Goal: Task Accomplishment & Management: Manage account settings

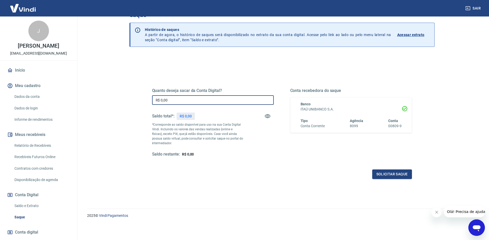
click at [177, 99] on input "R$ 0,00" at bounding box center [213, 100] width 122 height 10
type input "R$ 1.800,30"
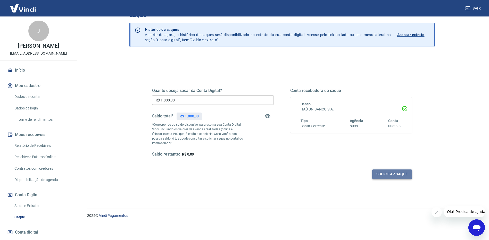
click at [386, 174] on button "Solicitar saque" at bounding box center [392, 175] width 40 height 10
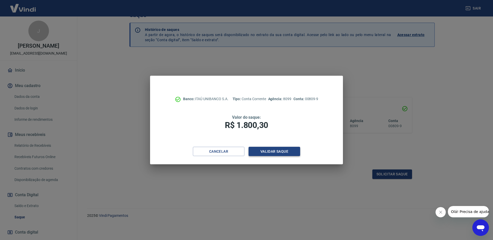
click at [283, 156] on button "Validar saque" at bounding box center [274, 152] width 52 height 10
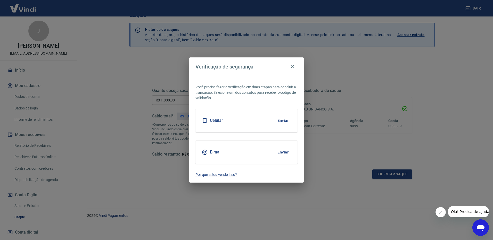
click at [269, 129] on div "Celular Enviar" at bounding box center [246, 120] width 102 height 23
click at [270, 118] on div "Celular Enviar" at bounding box center [246, 120] width 102 height 23
click at [284, 120] on button "Enviar" at bounding box center [282, 120] width 17 height 11
click at [283, 121] on button "Enviar" at bounding box center [282, 120] width 17 height 11
click at [218, 121] on body "Sair J Joana Moraes Monteleone vendas@alamedaeditorial.com.br Início Meu cadast…" at bounding box center [246, 105] width 493 height 240
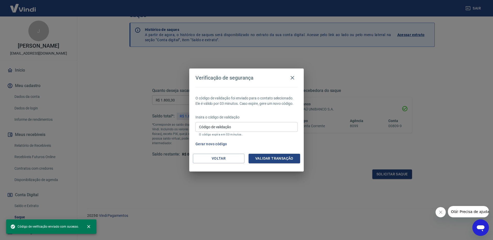
click at [247, 127] on input "Código de validação" at bounding box center [246, 127] width 102 height 10
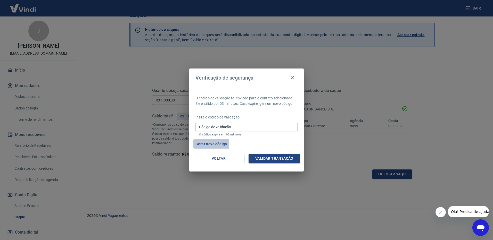
click at [212, 143] on button "Gerar novo código" at bounding box center [211, 144] width 36 height 10
click at [220, 128] on input "Código de validação" at bounding box center [246, 127] width 102 height 10
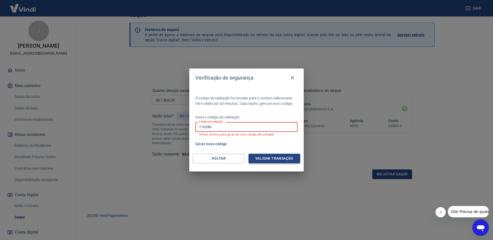
type input "116390"
click at [262, 155] on button "Validar transação" at bounding box center [274, 159] width 52 height 10
click at [238, 128] on input "116390" at bounding box center [246, 127] width 102 height 10
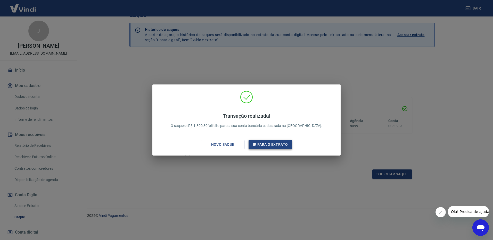
click at [261, 146] on button "Ir para o extrato" at bounding box center [270, 145] width 44 height 10
